Goal: Information Seeking & Learning: Learn about a topic

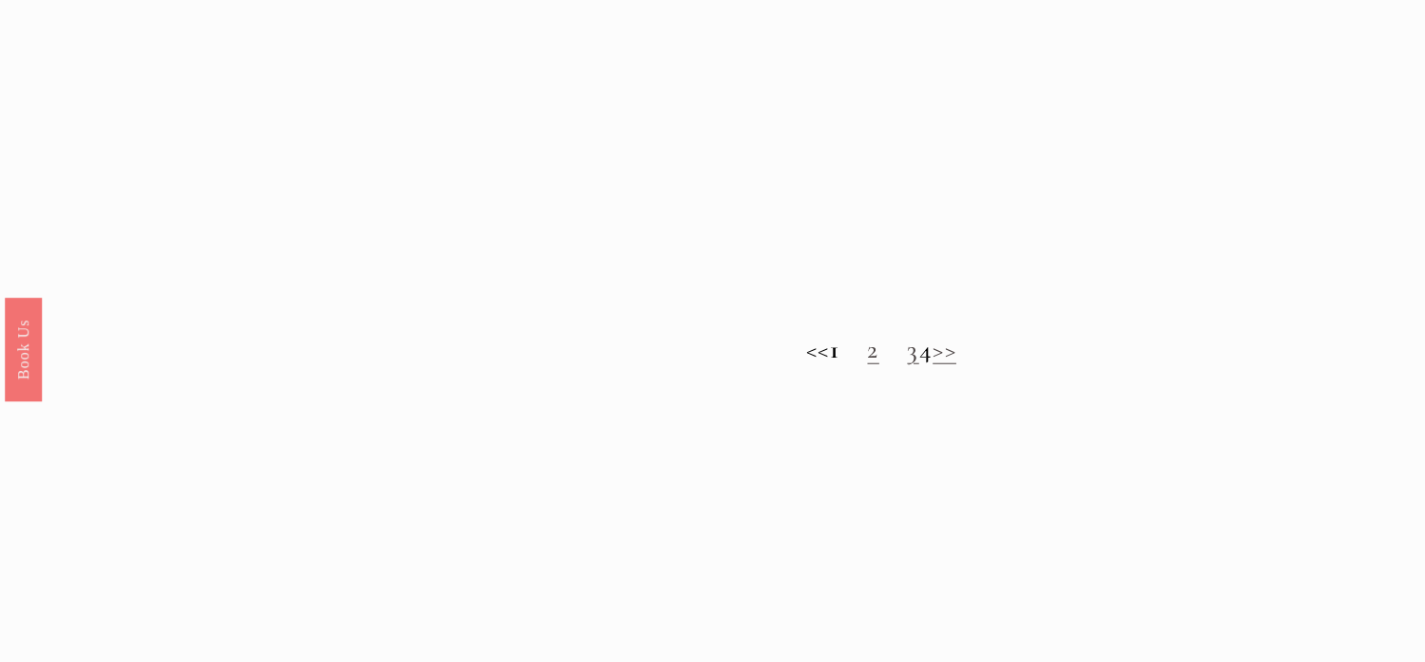
scroll to position [1616, 0]
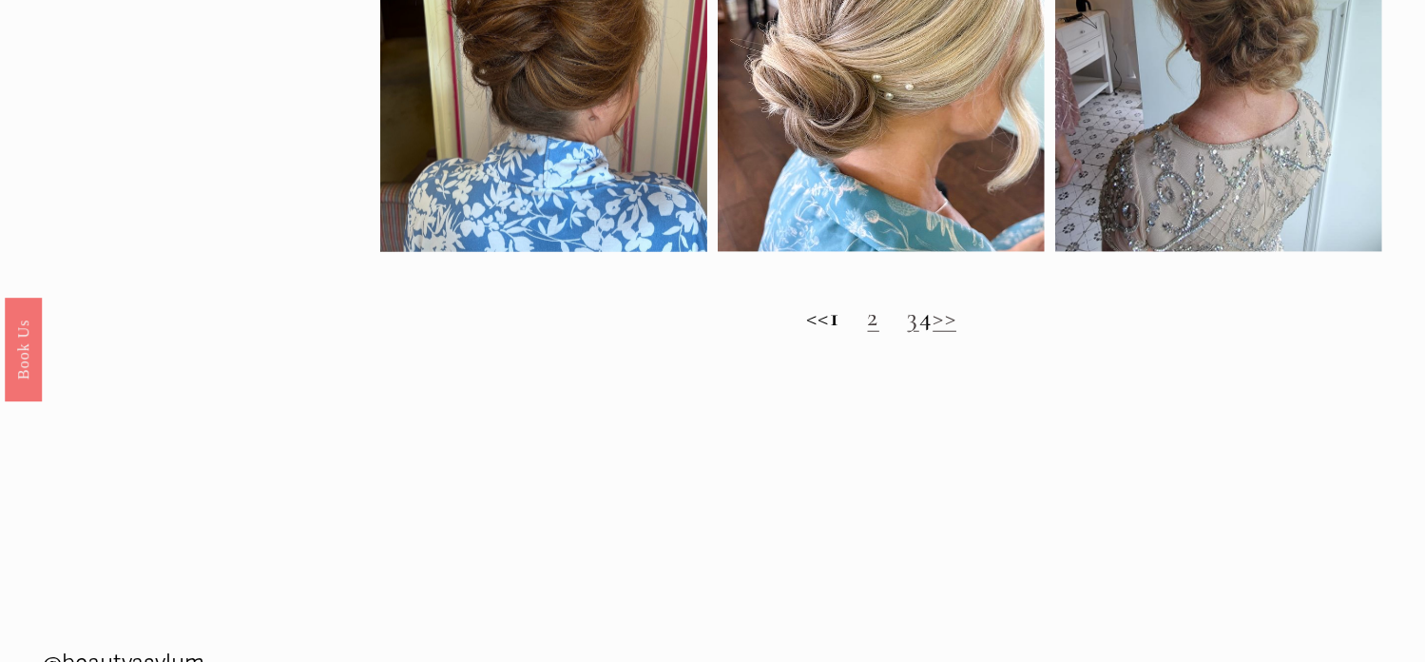
click at [868, 333] on link "2" at bounding box center [873, 316] width 11 height 31
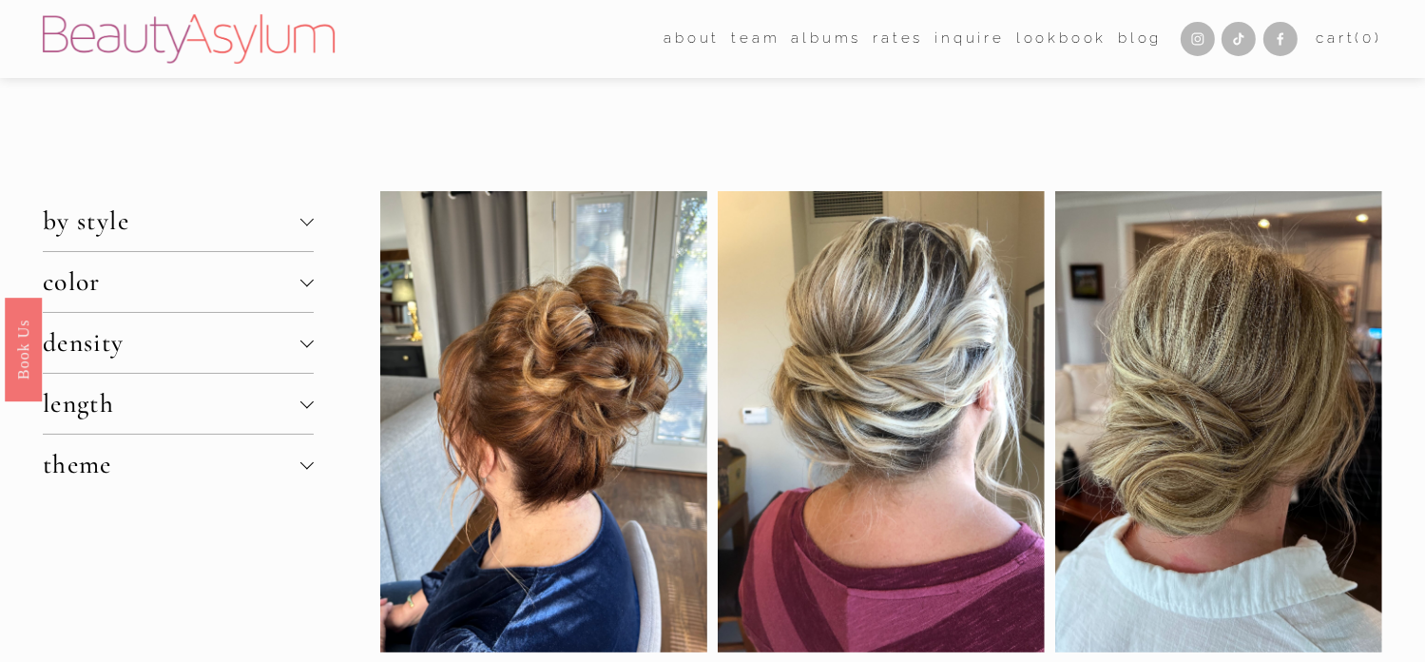
click at [297, 222] on span "by style" at bounding box center [172, 220] width 258 height 31
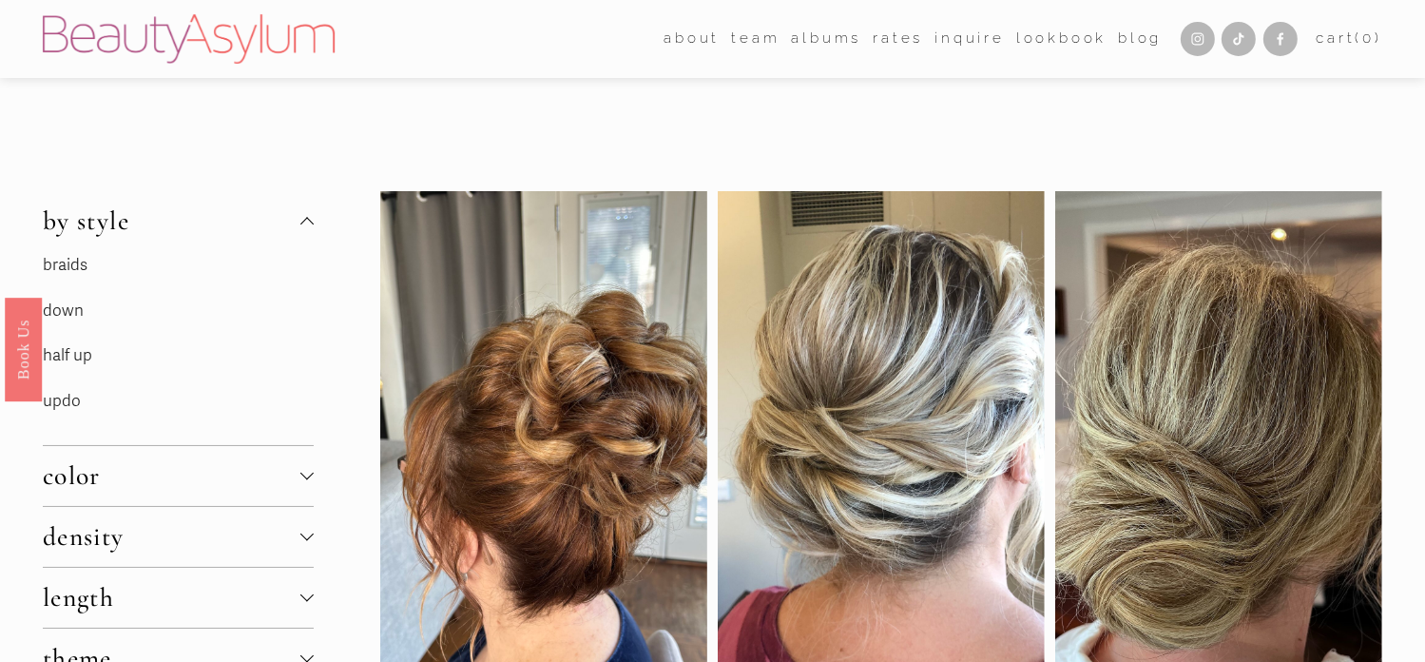
click at [76, 353] on link "half up" at bounding box center [67, 355] width 49 height 20
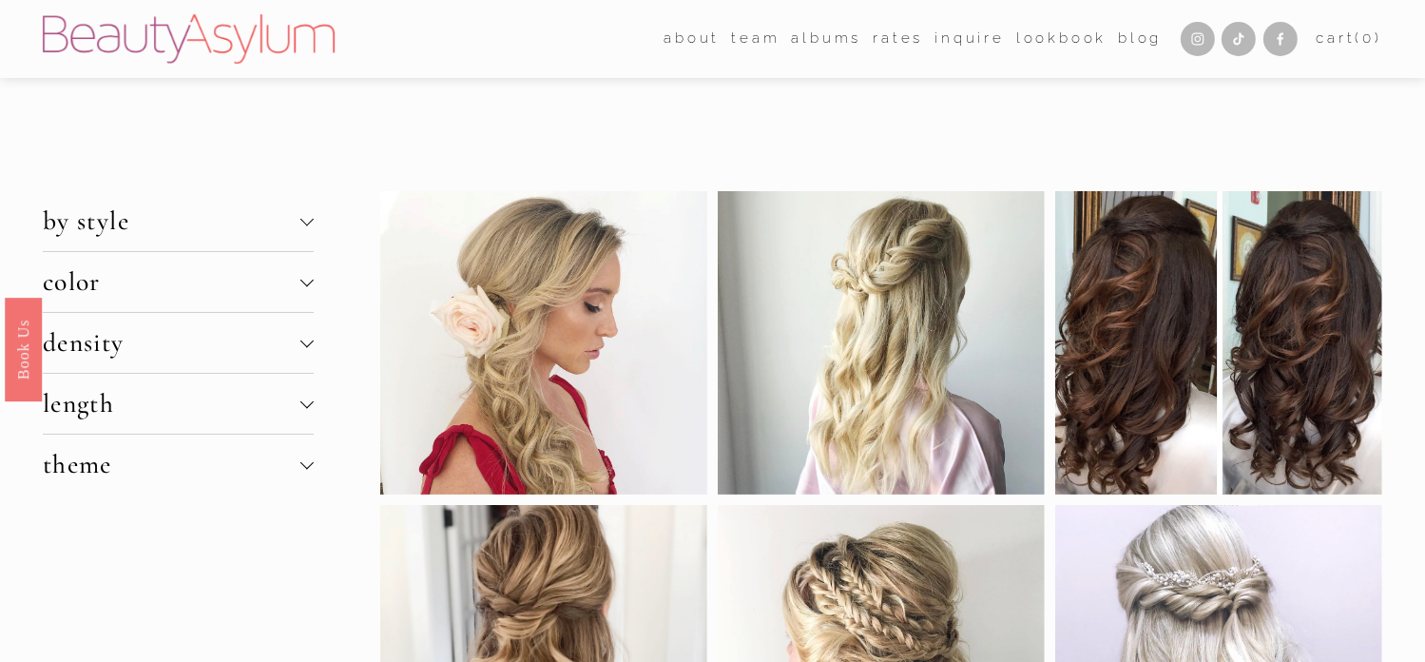
click at [106, 400] on span "length" at bounding box center [172, 403] width 258 height 31
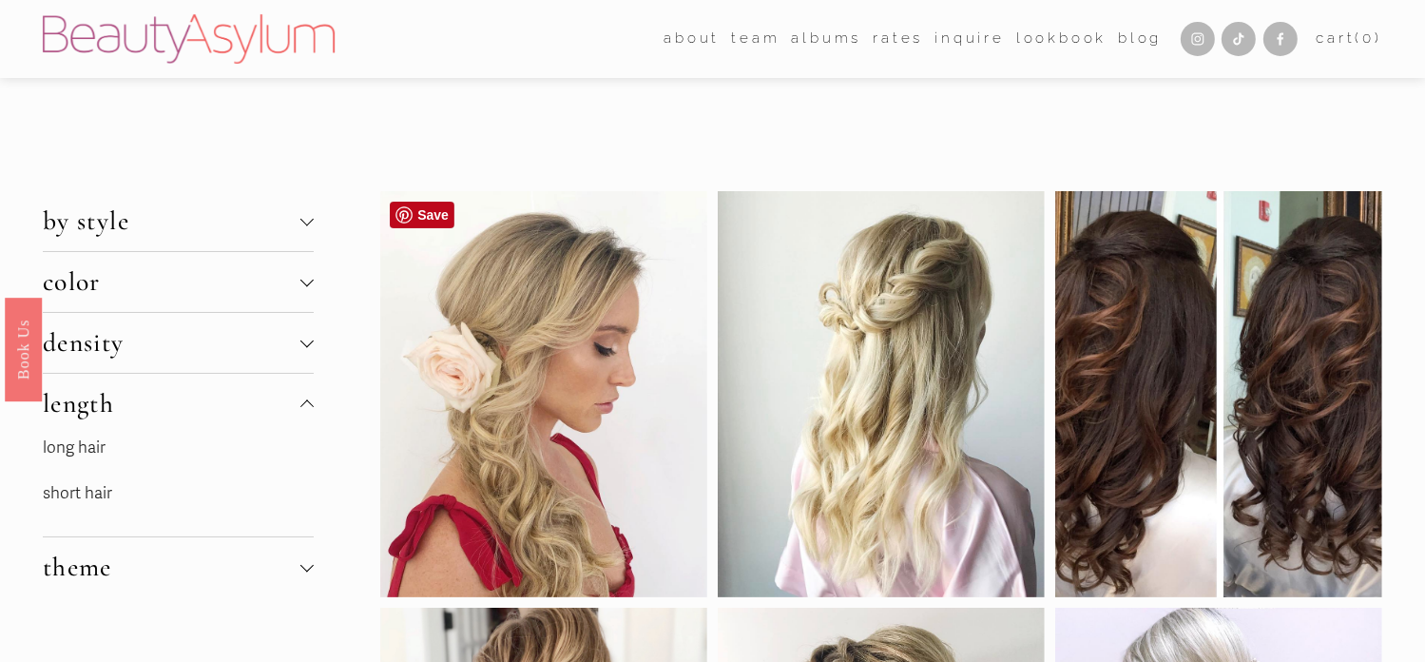
click at [436, 448] on div at bounding box center [543, 394] width 327 height 406
click at [718, 70] on div "Skip to Content Open Menu Close Menu about (" at bounding box center [712, 39] width 1425 height 78
click at [66, 493] on link "short hair" at bounding box center [77, 493] width 69 height 20
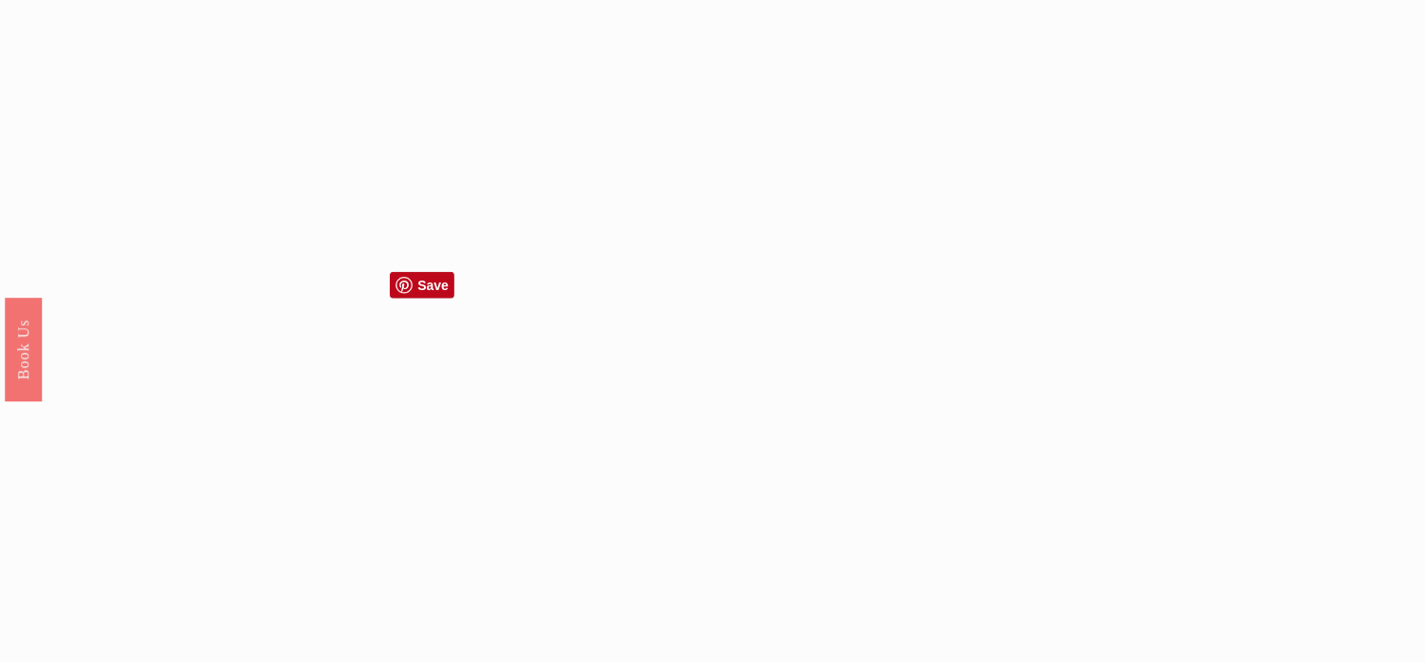
scroll to position [1806, 0]
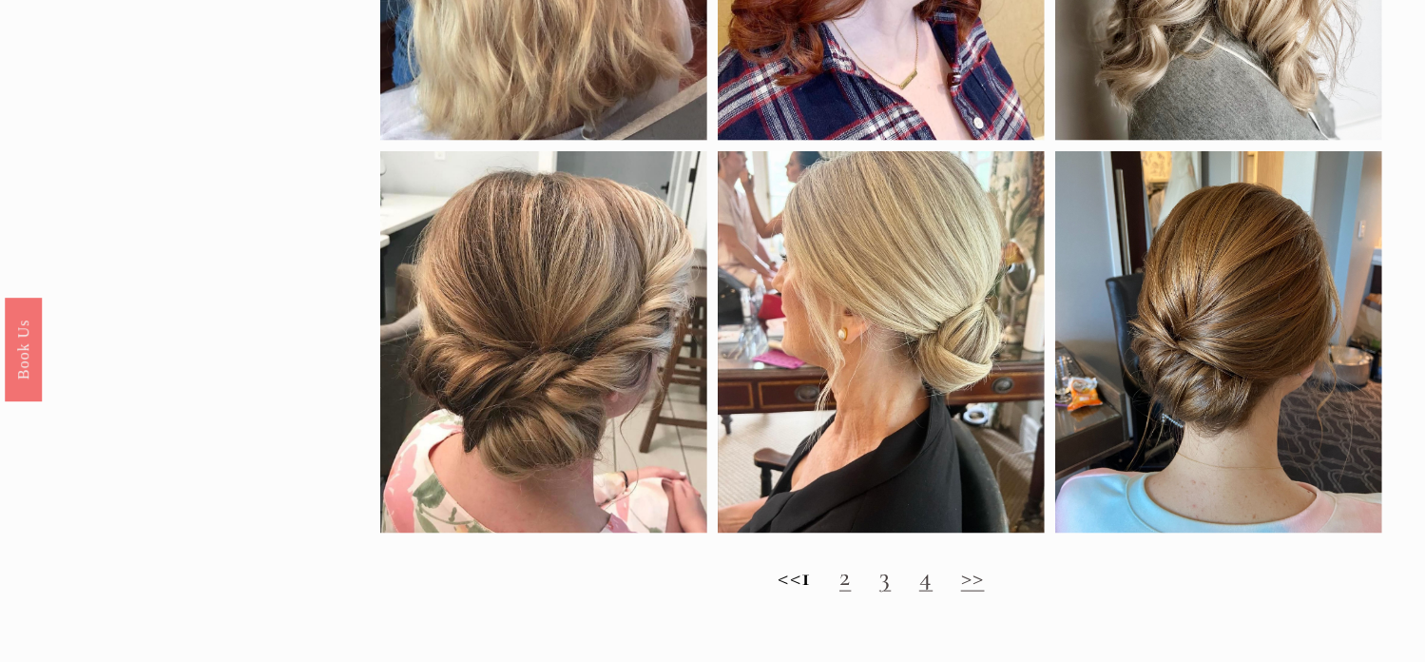
click at [891, 592] on link "3" at bounding box center [884, 576] width 11 height 31
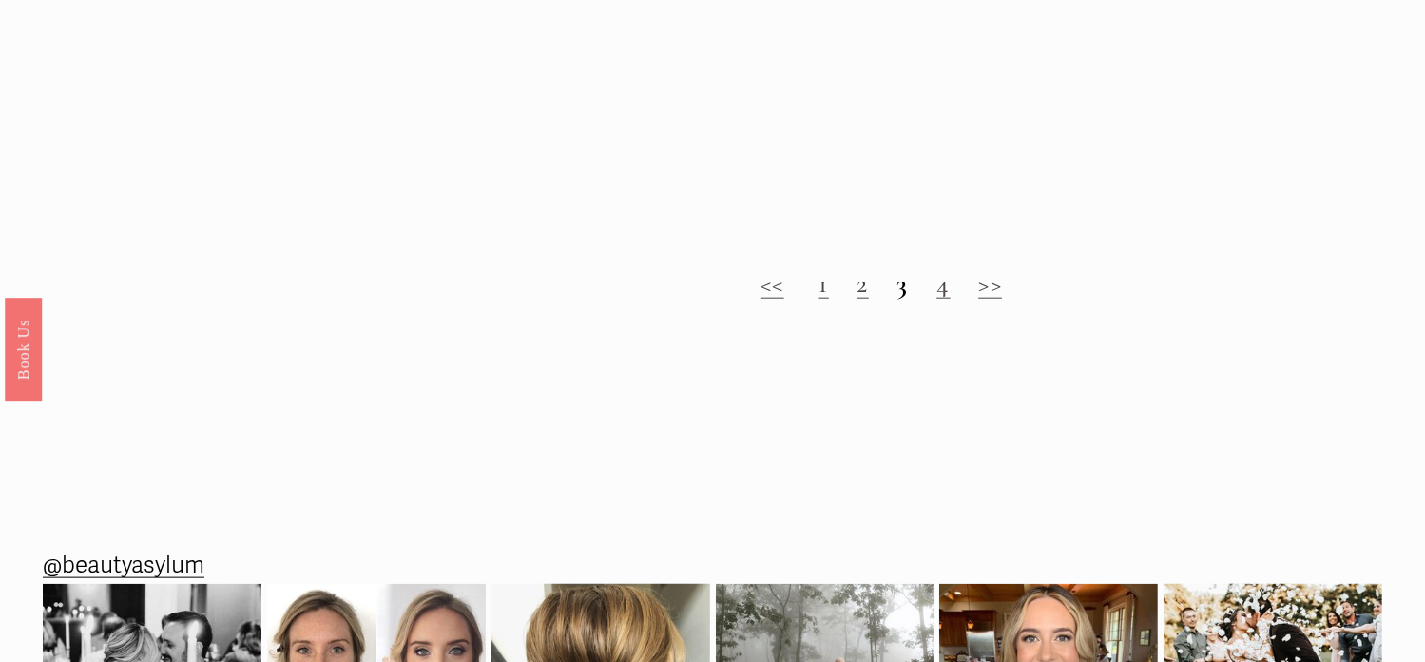
scroll to position [1996, 0]
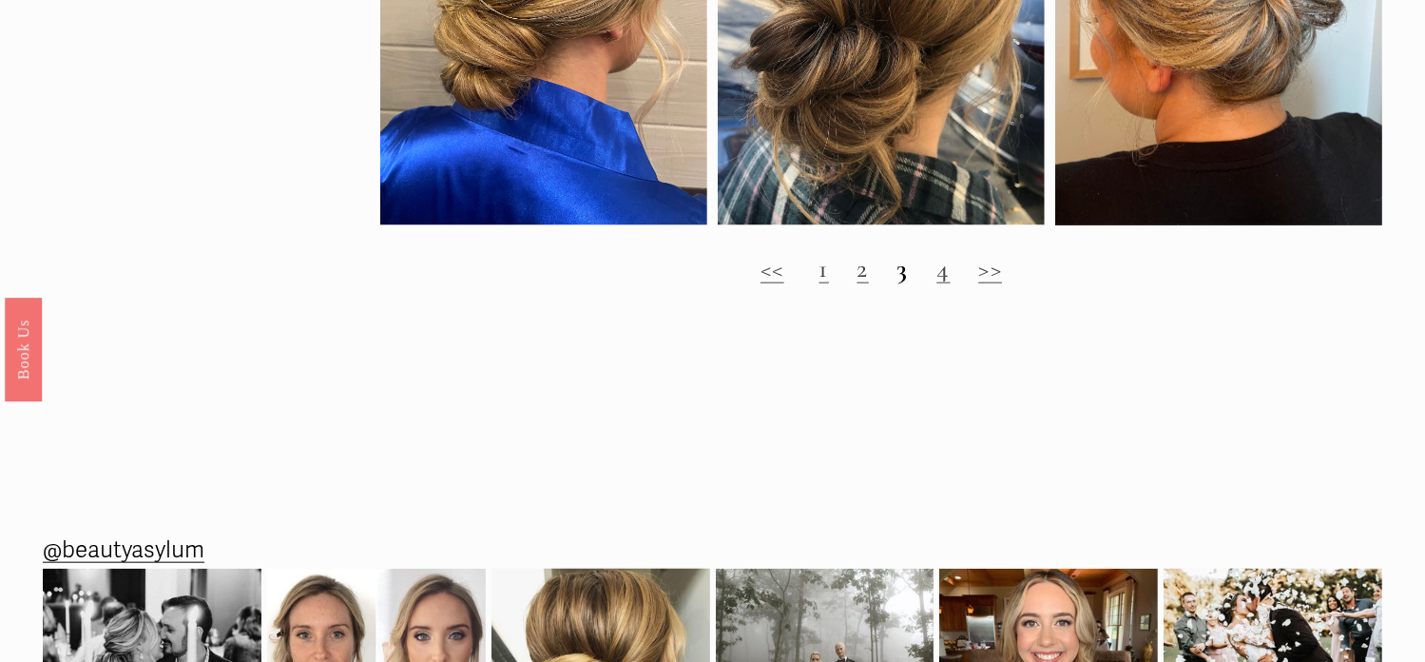
click at [943, 284] on link "4" at bounding box center [942, 268] width 13 height 31
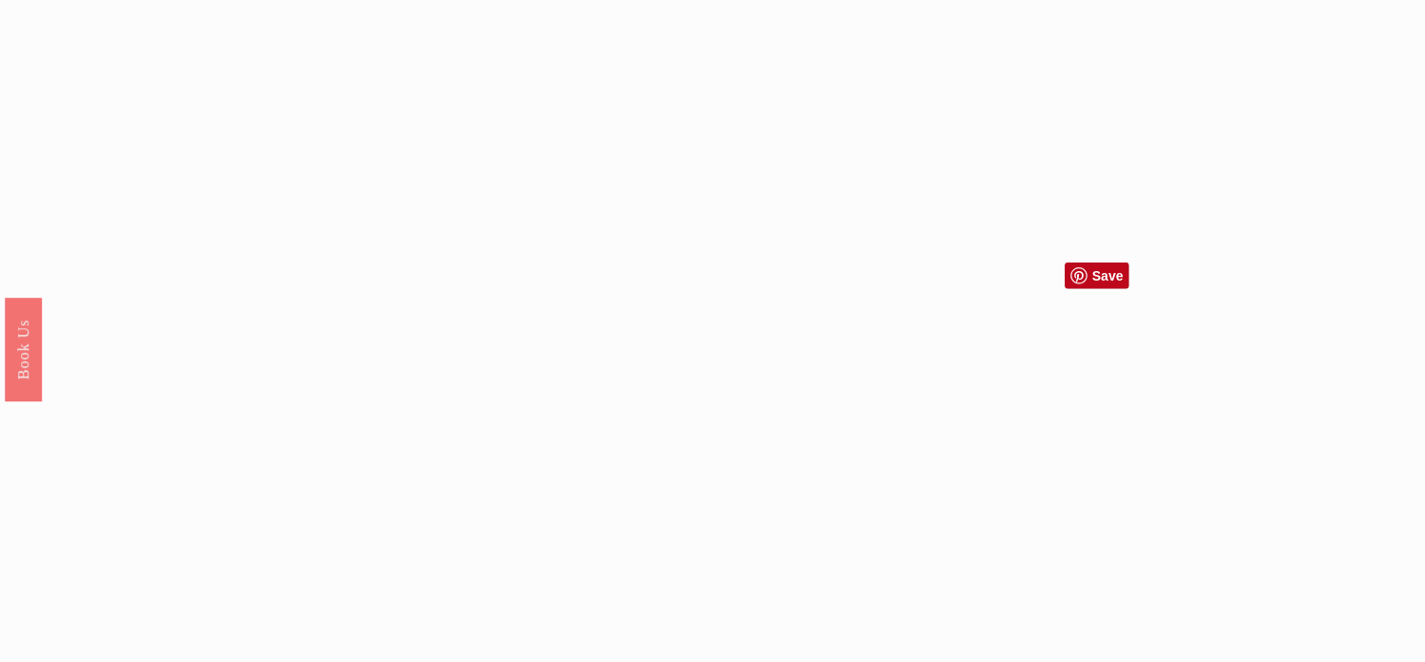
scroll to position [1616, 0]
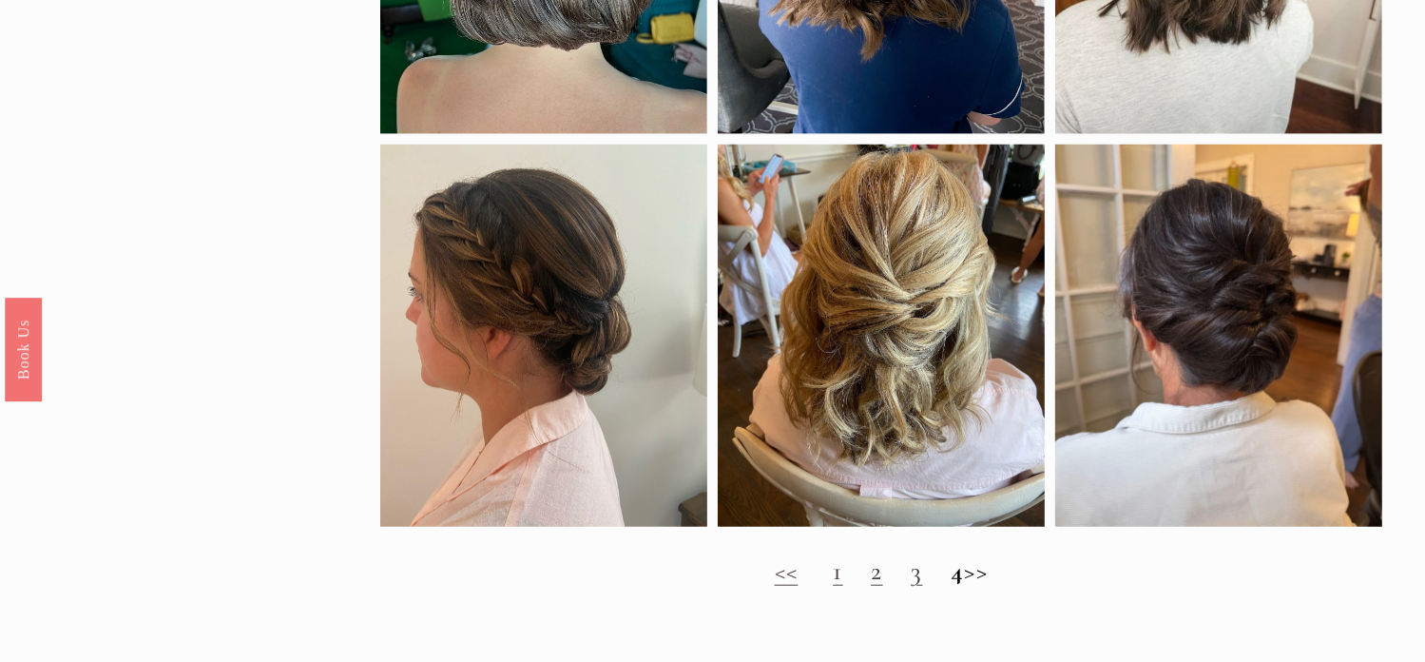
click at [998, 587] on h2 "<< 1 2 3 4 >>" at bounding box center [881, 571] width 1002 height 30
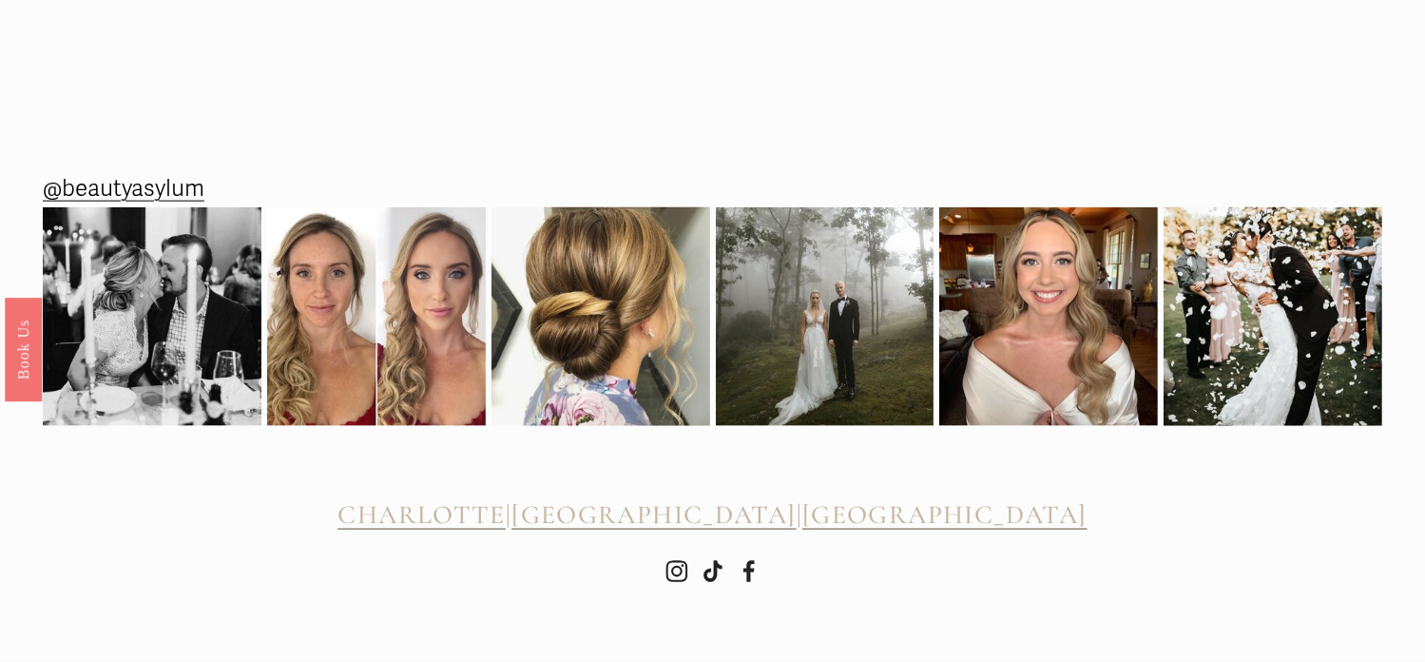
scroll to position [2302, 0]
